Goal: Transaction & Acquisition: Purchase product/service

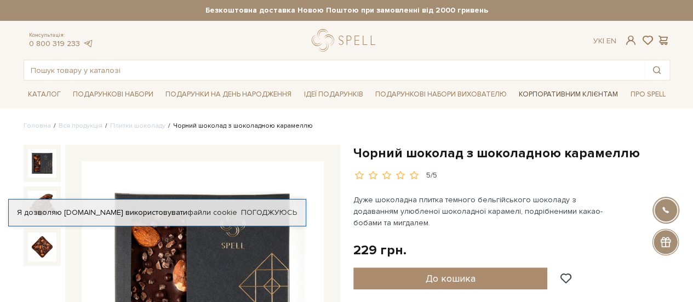
click at [585, 92] on link "Корпоративним клієнтам" at bounding box center [569, 94] width 108 height 19
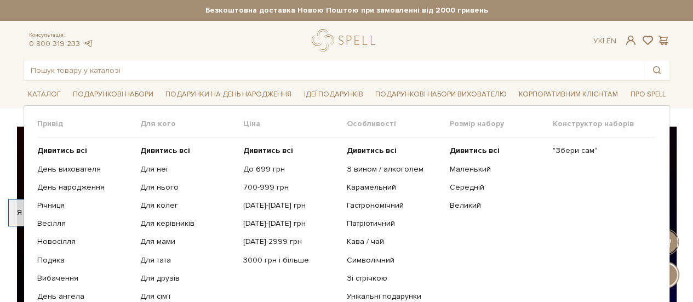
scroll to position [55, 0]
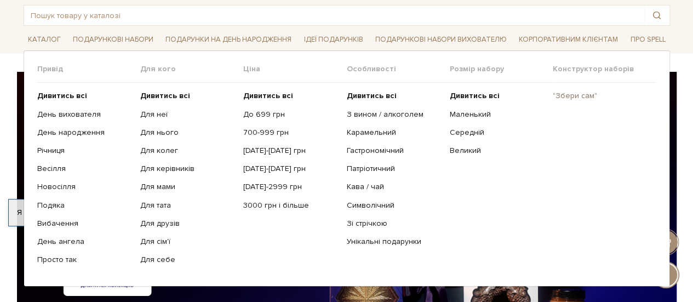
click at [575, 93] on link ""Збери сам"" at bounding box center [600, 96] width 95 height 10
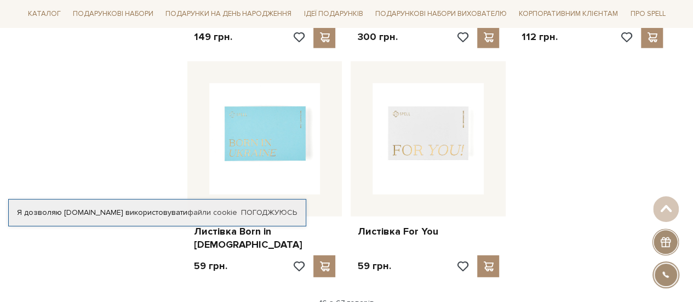
scroll to position [1479, 0]
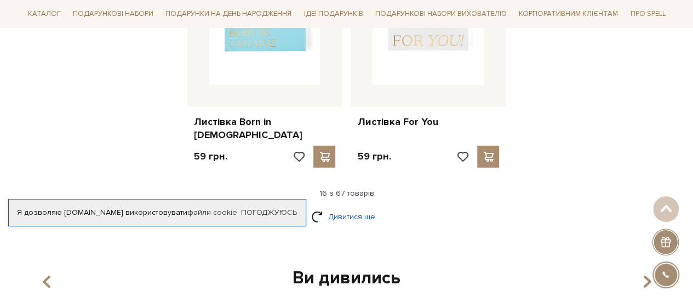
click at [348, 207] on link "Дивитися ще" at bounding box center [346, 216] width 71 height 19
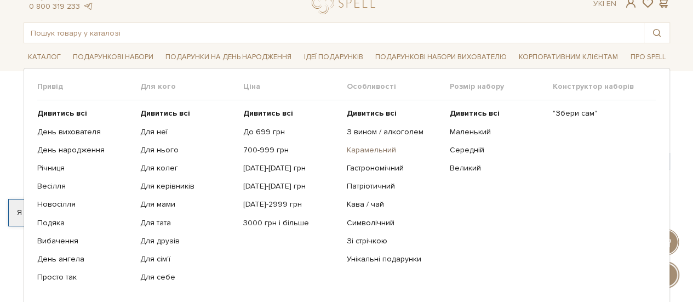
scroll to position [55, 0]
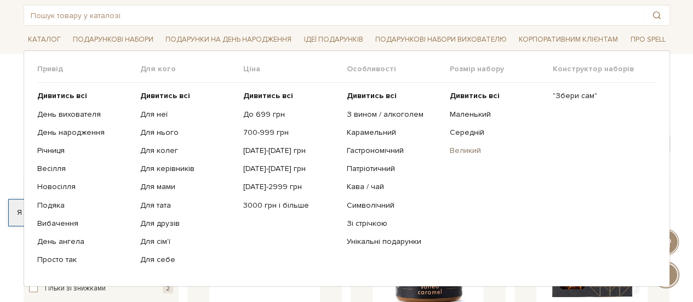
click at [468, 148] on link "Великий" at bounding box center [497, 151] width 95 height 10
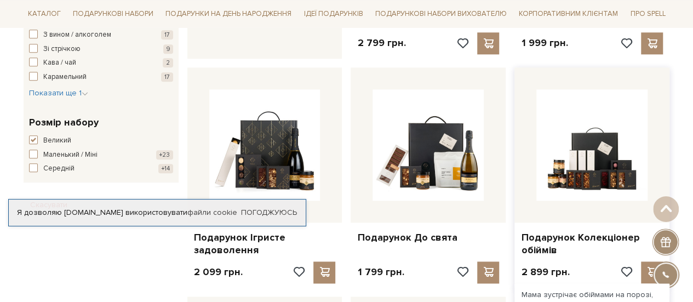
scroll to position [603, 0]
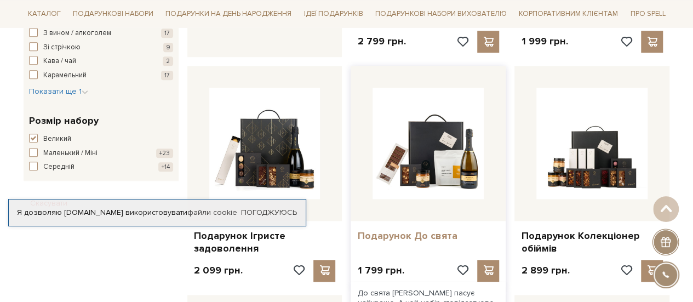
click at [427, 230] on link "Подарунок До свята" at bounding box center [428, 236] width 142 height 13
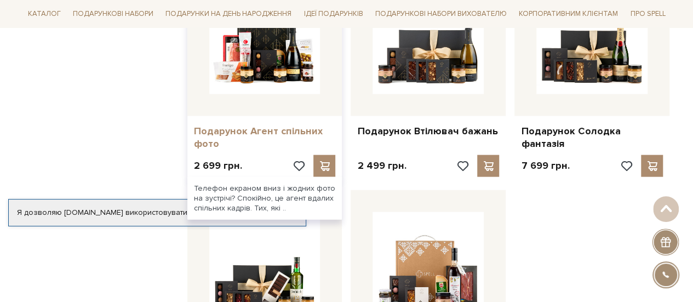
scroll to position [1151, 0]
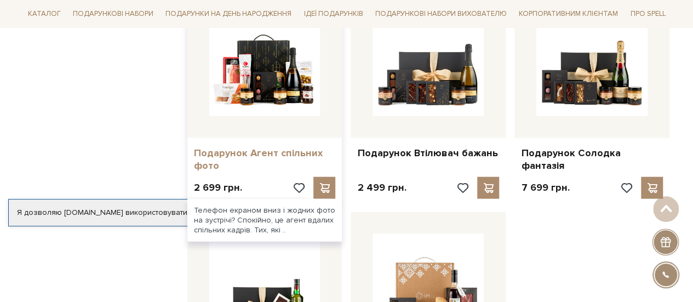
click at [264, 147] on link "Подарунок Агент спільних фото" at bounding box center [265, 160] width 142 height 26
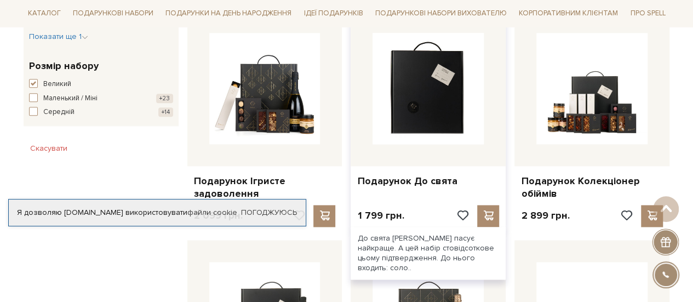
scroll to position [712, 0]
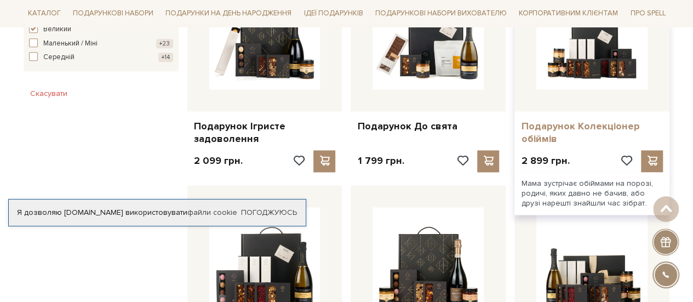
click at [571, 120] on link "Подарунок Колекціонер обіймів" at bounding box center [592, 133] width 142 height 26
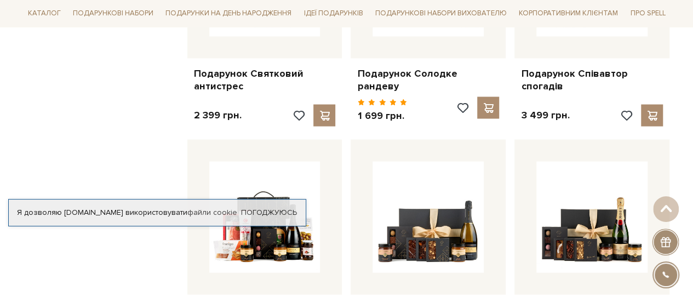
scroll to position [1041, 0]
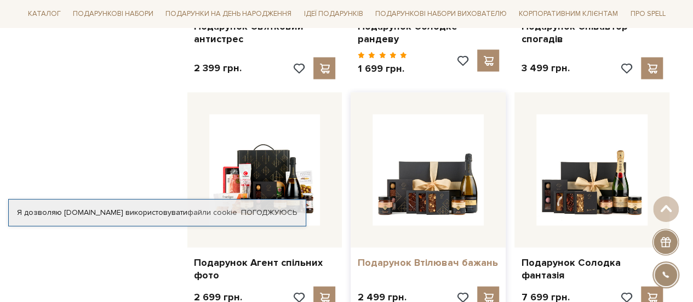
click at [440, 256] on link "Подарунок Втілювач бажань" at bounding box center [428, 262] width 142 height 13
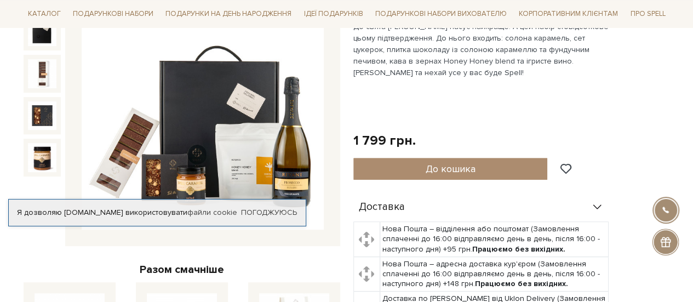
scroll to position [55, 0]
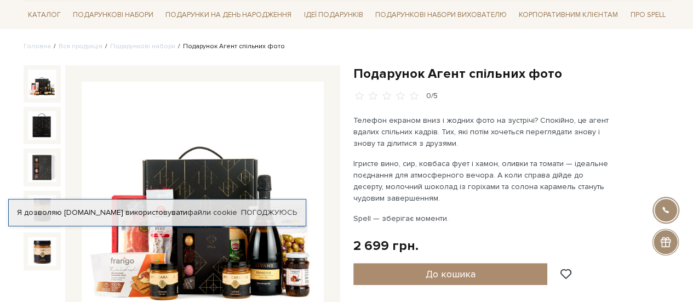
scroll to position [55, 0]
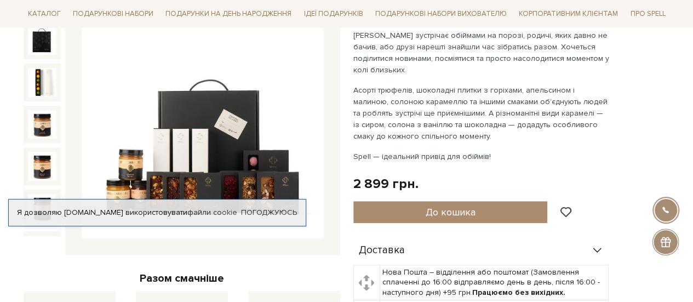
scroll to position [110, 0]
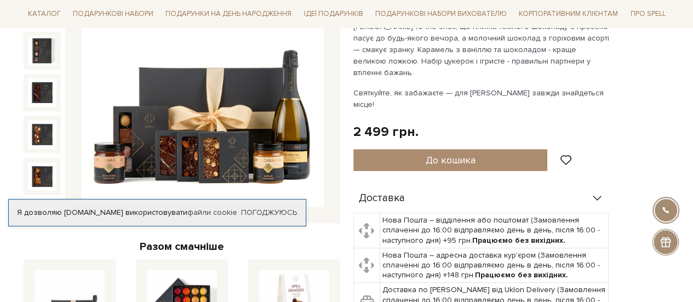
scroll to position [219, 0]
